Goal: Find specific page/section

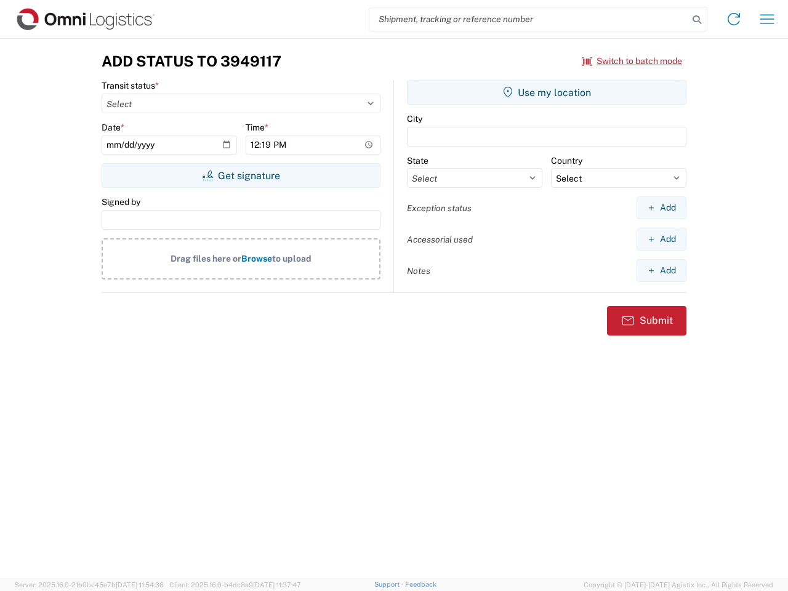
click at [529, 19] on input "search" at bounding box center [528, 18] width 319 height 23
click at [696, 20] on icon at bounding box center [696, 19] width 17 height 17
click at [733, 19] on icon at bounding box center [734, 19] width 20 height 20
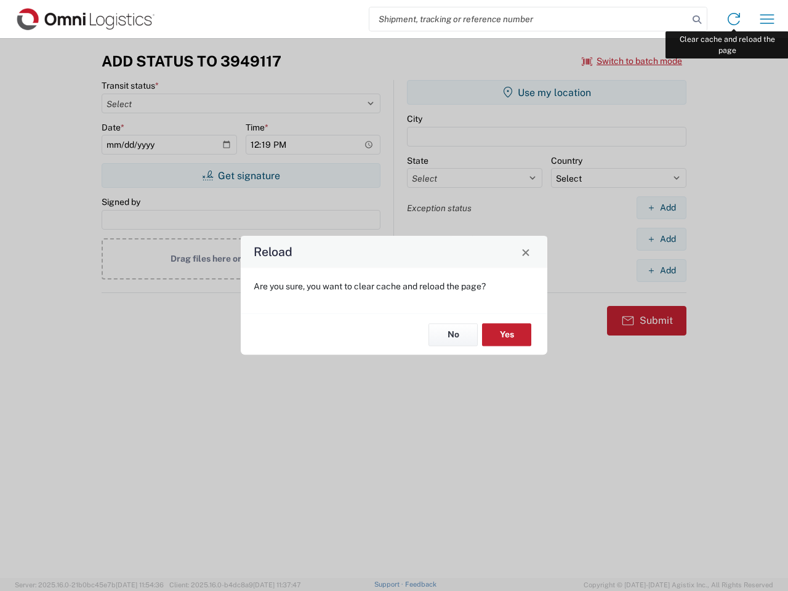
click at [767, 19] on div "Reload Are you sure, you want to clear cache and reload the page? No Yes" at bounding box center [394, 295] width 788 height 591
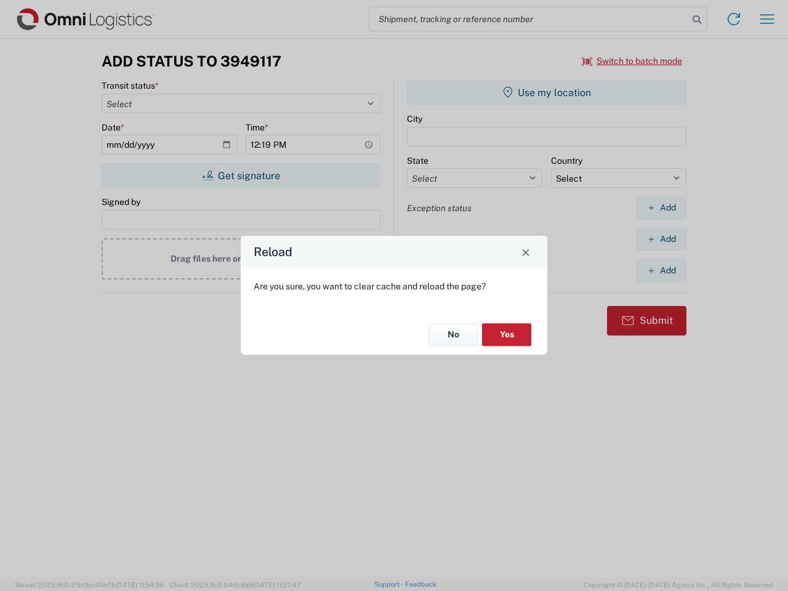
click at [632, 61] on div "Reload Are you sure, you want to clear cache and reload the page? No Yes" at bounding box center [394, 295] width 788 height 591
click at [241, 175] on div "Reload Are you sure, you want to clear cache and reload the page? No Yes" at bounding box center [394, 295] width 788 height 591
click at [546, 92] on div "Reload Are you sure, you want to clear cache and reload the page? No Yes" at bounding box center [394, 295] width 788 height 591
click at [661, 207] on div "Reload Are you sure, you want to clear cache and reload the page? No Yes" at bounding box center [394, 295] width 788 height 591
click at [661, 239] on div "Reload Are you sure, you want to clear cache and reload the page? No Yes" at bounding box center [394, 295] width 788 height 591
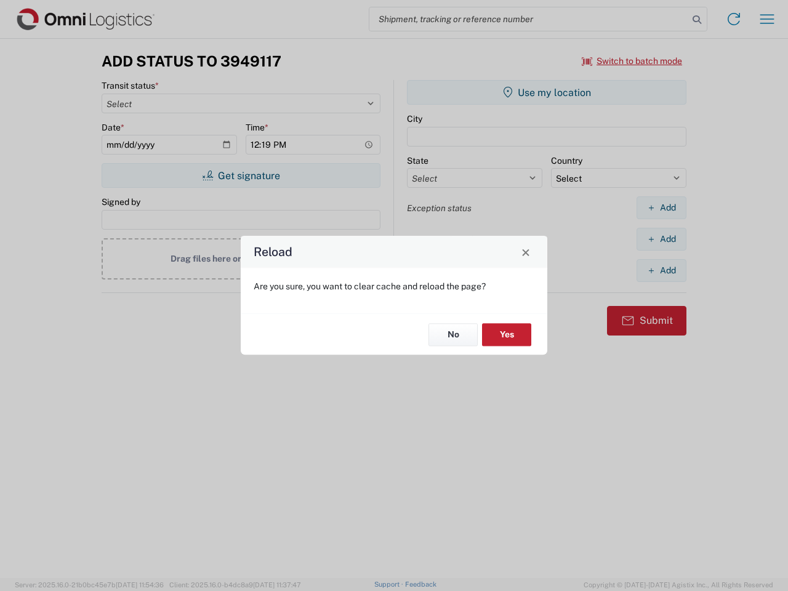
click at [661, 270] on div "Reload Are you sure, you want to clear cache and reload the page? No Yes" at bounding box center [394, 295] width 788 height 591
